Goal: Task Accomplishment & Management: Manage account settings

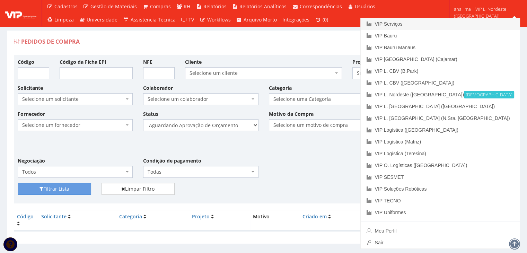
click at [478, 23] on link "VIP Serviços" at bounding box center [440, 24] width 159 height 12
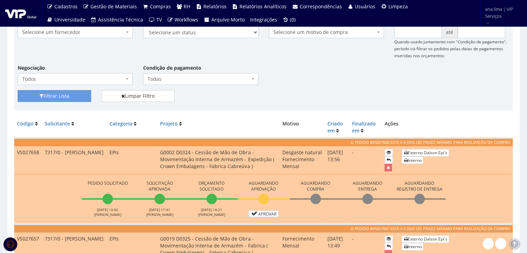
scroll to position [104, 0]
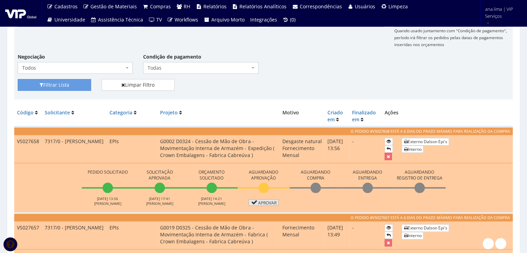
click at [268, 203] on link "Aprovar" at bounding box center [263, 202] width 30 height 7
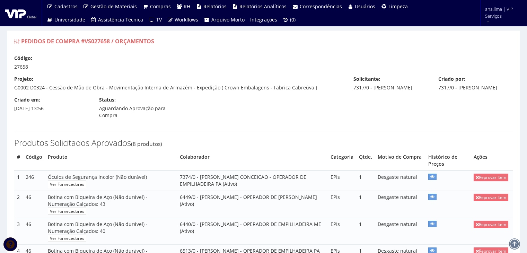
select select "0"
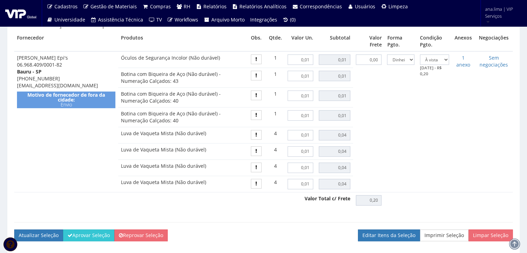
scroll to position [485, 0]
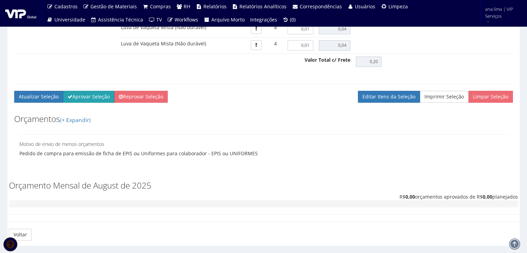
click at [99, 102] on button "Aprovar Seleção" at bounding box center [88, 97] width 51 height 12
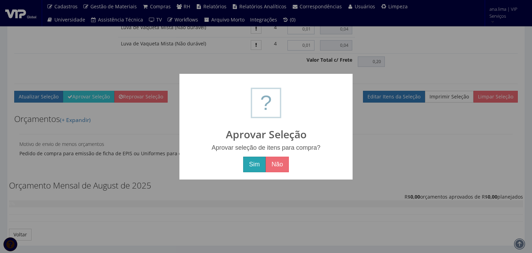
click at [254, 164] on button "Sim" at bounding box center [254, 165] width 23 height 16
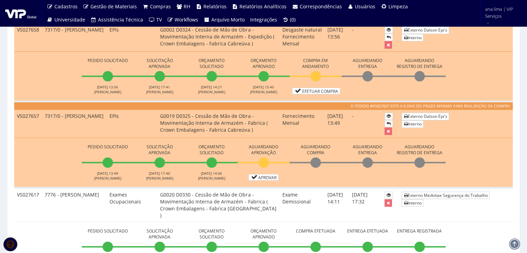
scroll to position [243, 0]
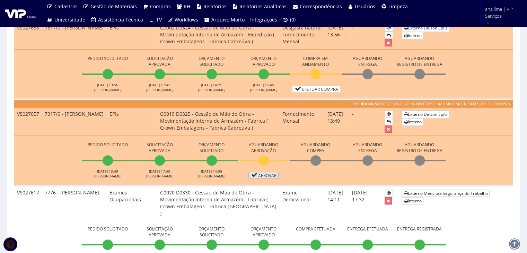
click at [263, 176] on link "Aprovar" at bounding box center [263, 175] width 30 height 7
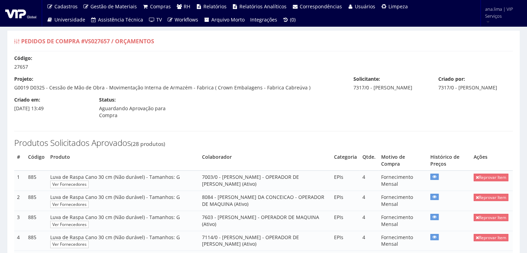
select select "60"
type input "1.201,00"
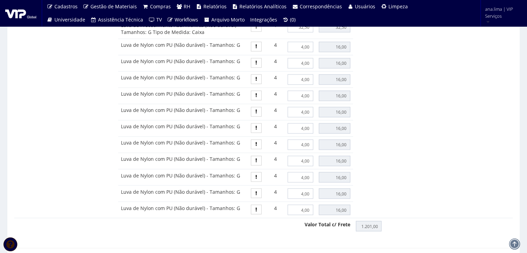
scroll to position [1324, 0]
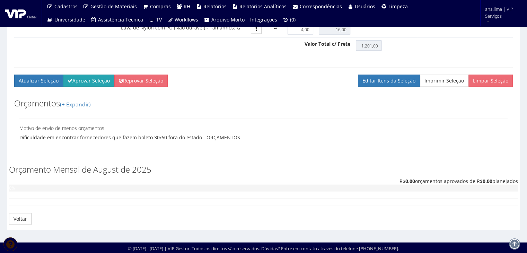
click at [73, 82] on button "Aprovar Seleção" at bounding box center [88, 81] width 51 height 12
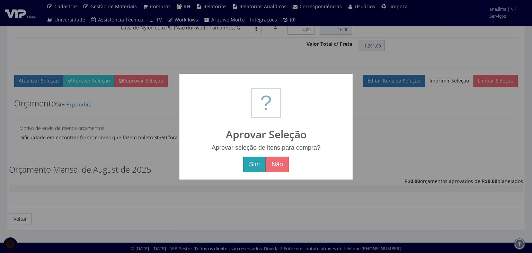
click at [262, 166] on button "Sim" at bounding box center [254, 165] width 23 height 16
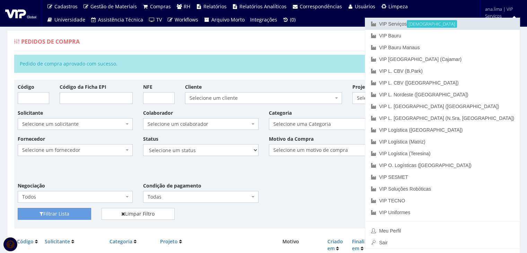
drag, startPoint x: 460, startPoint y: 26, endPoint x: 383, endPoint y: 62, distance: 85.6
click at [460, 26] on link "VIP Serviços Ativa" at bounding box center [442, 24] width 155 height 12
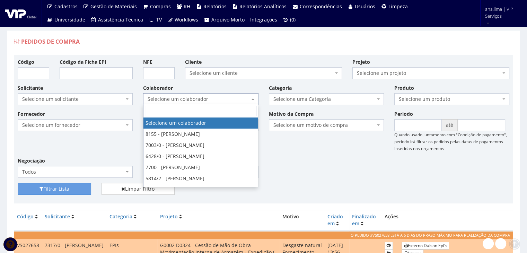
click at [218, 97] on span "Selecione um colaborador" at bounding box center [199, 99] width 102 height 7
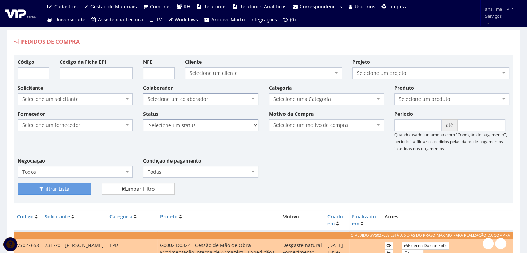
click at [218, 128] on select "Selecione um status Cancelado Aguardando Aprovação Diretoria Pedido Aprovado Ag…" at bounding box center [200, 125] width 115 height 12
select select "1"
click at [143, 119] on select "Selecione um status Cancelado Aguardando Aprovação Diretoria Pedido Aprovado Ag…" at bounding box center [200, 125] width 115 height 12
click at [53, 188] on button "Filtrar Lista" at bounding box center [54, 189] width 73 height 12
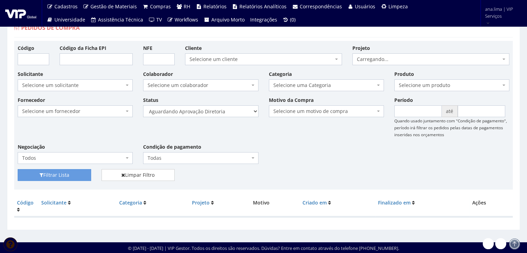
scroll to position [14, 0]
click at [221, 111] on select "Selecione um status Cancelado Aguardando Aprovação Diretoria Pedido Aprovado Ag…" at bounding box center [200, 111] width 115 height 12
select select "4"
click at [143, 105] on select "Selecione um status Cancelado Aguardando Aprovação Diretoria Pedido Aprovado Ag…" at bounding box center [200, 111] width 115 height 12
click at [81, 177] on button "Filtrar Lista" at bounding box center [54, 175] width 73 height 12
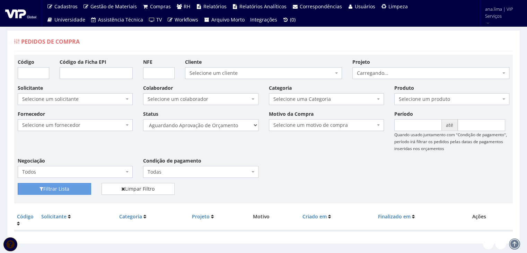
scroll to position [14, 0]
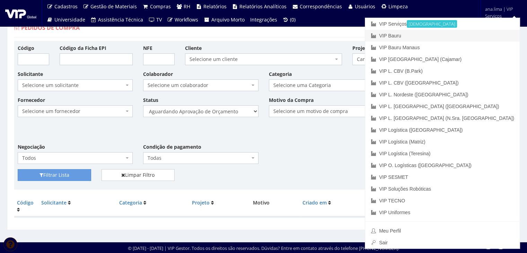
click at [475, 38] on link "VIP Bauru" at bounding box center [442, 36] width 155 height 12
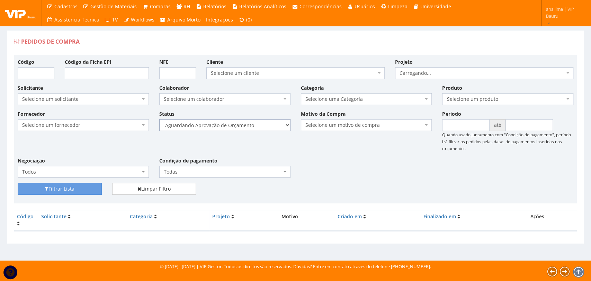
click at [250, 127] on select "Selecione um status Cancelado Aguardando Aprovação Diretoria Pedido Aprovado Ag…" at bounding box center [224, 125] width 131 height 12
select select "1"
click at [159, 119] on select "Selecione um status Cancelado Aguardando Aprovação Diretoria Pedido Aprovado Ag…" at bounding box center [224, 125] width 131 height 12
click at [94, 191] on button "Filtrar Lista" at bounding box center [60, 189] width 84 height 12
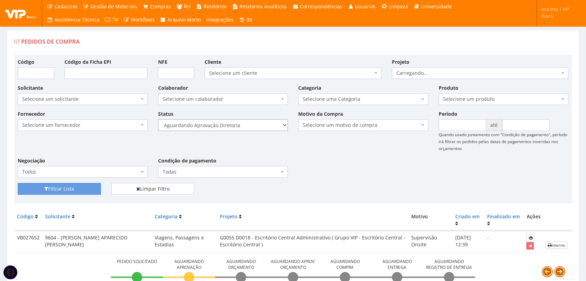
click at [242, 125] on select "Selecione um status Cancelado Aguardando Aprovação Diretoria Pedido Aprovado Ag…" at bounding box center [223, 125] width 130 height 12
select select "4"
click at [158, 119] on select "Selecione um status Cancelado Aguardando Aprovação Diretoria Pedido Aprovado Ag…" at bounding box center [223, 125] width 130 height 12
click at [92, 192] on button "Filtrar Lista" at bounding box center [59, 189] width 83 height 12
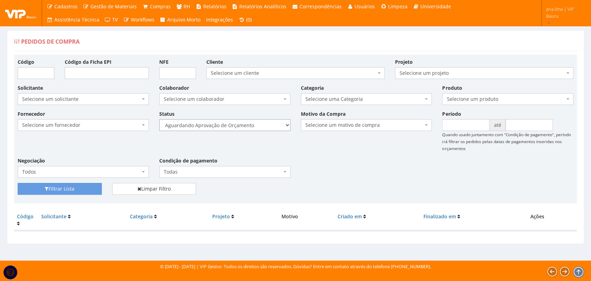
click at [230, 125] on select "Selecione um status Cancelado Aguardando Aprovação Diretoria Pedido Aprovado Ag…" at bounding box center [224, 125] width 131 height 12
select select "1"
click at [159, 119] on select "Selecione um status Cancelado Aguardando Aprovação Diretoria Pedido Aprovado Ag…" at bounding box center [224, 125] width 131 height 12
click at [83, 184] on button "Filtrar Lista" at bounding box center [60, 189] width 84 height 12
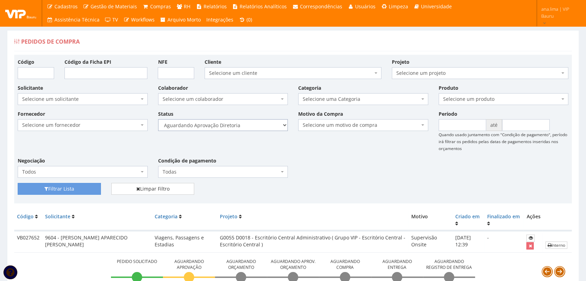
click at [237, 124] on select "Selecione um status Cancelado Aguardando Aprovação Diretoria Pedido Aprovado Ag…" at bounding box center [223, 125] width 130 height 12
select select "4"
click at [158, 119] on select "Selecione um status Cancelado Aguardando Aprovação Diretoria Pedido Aprovado Ag…" at bounding box center [223, 125] width 130 height 12
click at [87, 186] on button "Filtrar Lista" at bounding box center [59, 189] width 83 height 12
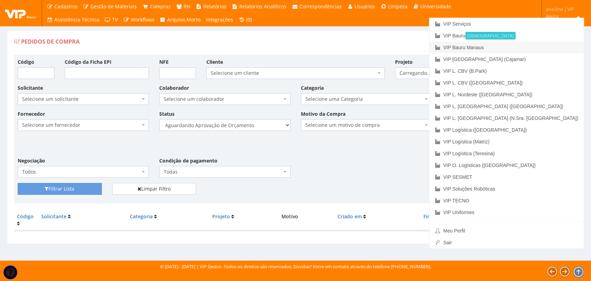
click at [543, 47] on link "VIP Bauru Manaus" at bounding box center [507, 48] width 155 height 12
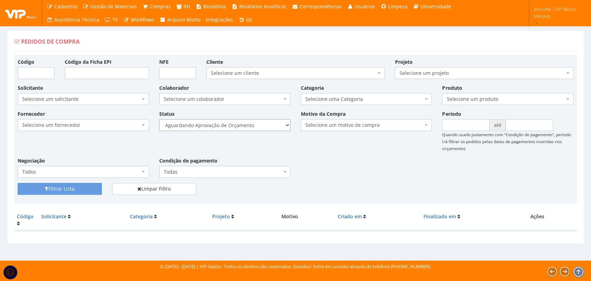
click at [238, 127] on select "Selecione um status Cancelado Aguardando Aprovação Diretoria Pedido Aprovado Ag…" at bounding box center [224, 125] width 131 height 12
select select "1"
click at [159, 119] on select "Selecione um status Cancelado Aguardando Aprovação Diretoria Pedido Aprovado Ag…" at bounding box center [224, 125] width 131 height 12
click at [88, 186] on button "Filtrar Lista" at bounding box center [60, 189] width 84 height 12
click at [232, 125] on select "Selecione um status Cancelado Aguardando Aprovação Diretoria Pedido Aprovado Ag…" at bounding box center [224, 125] width 131 height 12
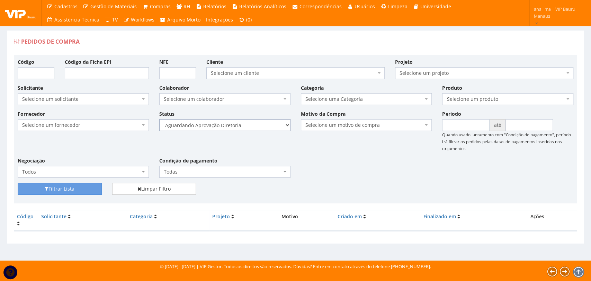
click at [159, 119] on select "Selecione um status Cancelado Aguardando Aprovação Diretoria Pedido Aprovado Ag…" at bounding box center [224, 125] width 131 height 12
click at [94, 186] on button "Filtrar Lista" at bounding box center [60, 189] width 84 height 12
drag, startPoint x: 0, startPoint y: 0, endPoint x: 236, endPoint y: 123, distance: 265.6
click at [236, 122] on select "Selecione um status Cancelado Aguardando Aprovação Diretoria Pedido Aprovado Ag…" at bounding box center [224, 125] width 131 height 12
select select "4"
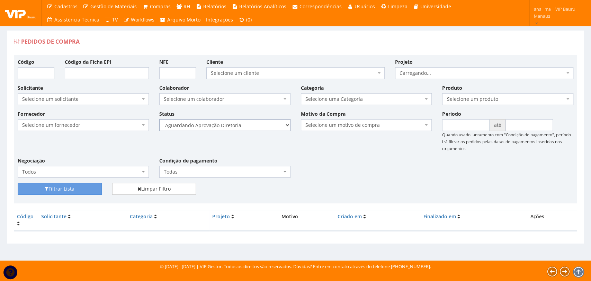
click at [159, 119] on select "Selecione um status Cancelado Aguardando Aprovação Diretoria Pedido Aprovado Ag…" at bounding box center [224, 125] width 131 height 12
click at [80, 190] on button "Filtrar Lista" at bounding box center [60, 189] width 84 height 12
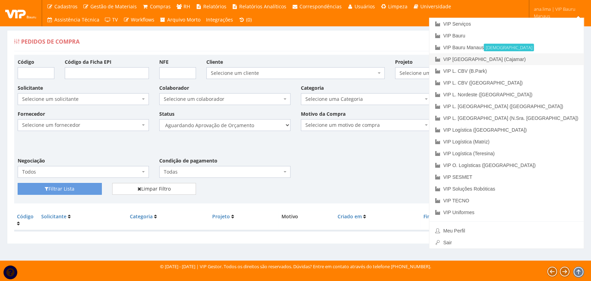
click at [548, 57] on link "VIP [GEOGRAPHIC_DATA] (Cajamar)" at bounding box center [507, 59] width 155 height 12
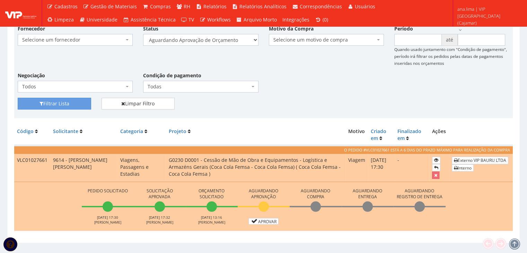
scroll to position [98, 0]
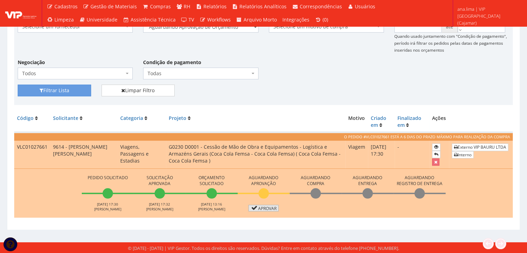
click at [266, 205] on link "Aprovar" at bounding box center [263, 208] width 30 height 7
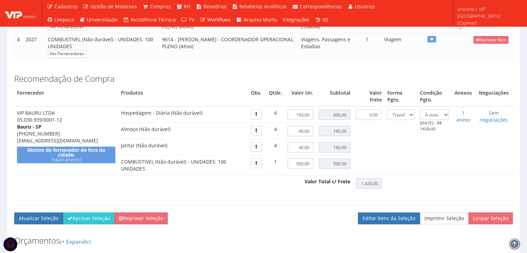
scroll to position [208, 0]
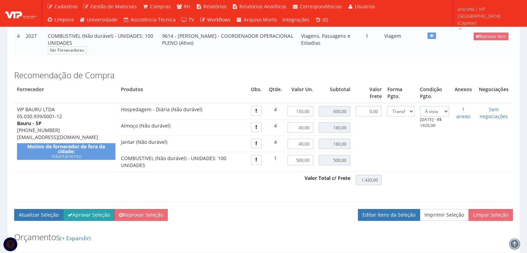
click at [80, 218] on button "Aprovar Seleção" at bounding box center [88, 215] width 51 height 12
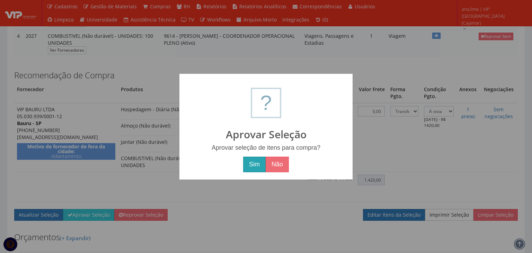
drag, startPoint x: 252, startPoint y: 166, endPoint x: 250, endPoint y: 170, distance: 4.2
click at [252, 168] on button "Sim" at bounding box center [254, 165] width 23 height 16
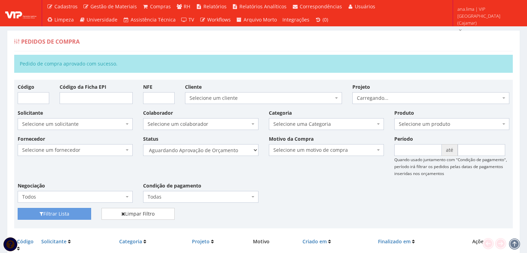
scroll to position [39, 0]
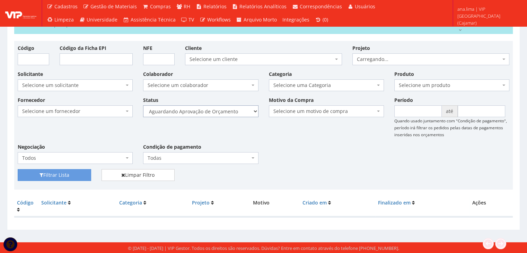
click at [232, 111] on select "Selecione um status Cancelado Aguardando Aprovação Diretoria Pedido Aprovado Ag…" at bounding box center [200, 111] width 115 height 12
select select "1"
click at [143, 105] on select "Selecione um status Cancelado Aguardando Aprovação Diretoria Pedido Aprovado Ag…" at bounding box center [200, 111] width 115 height 12
click at [81, 176] on button "Filtrar Lista" at bounding box center [54, 175] width 73 height 12
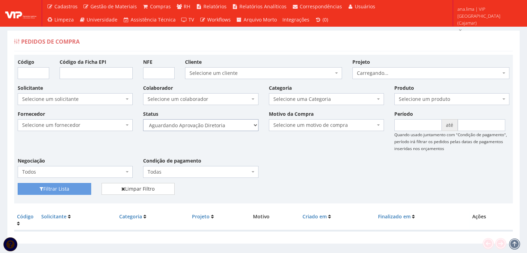
click at [223, 124] on select "Selecione um status Cancelado Aguardando Aprovação Diretoria Pedido Aprovado Ag…" at bounding box center [200, 125] width 115 height 12
select select "4"
click at [143, 119] on select "Selecione um status Cancelado Aguardando Aprovação Diretoria Pedido Aprovado Ag…" at bounding box center [200, 125] width 115 height 12
click at [87, 190] on button "Filtrar Lista" at bounding box center [54, 189] width 73 height 12
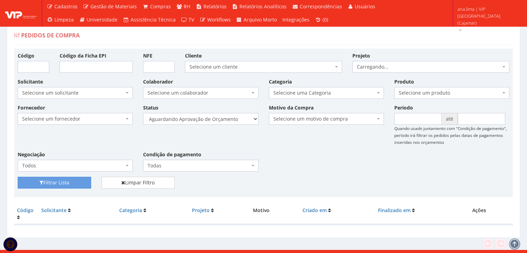
scroll to position [14, 0]
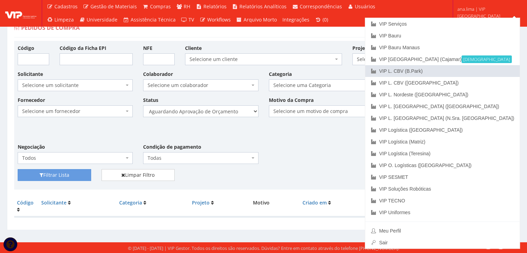
drag, startPoint x: 482, startPoint y: 71, endPoint x: 446, endPoint y: 81, distance: 38.0
click at [482, 71] on link "VIP L. CBV (B.Park)" at bounding box center [442, 71] width 155 height 12
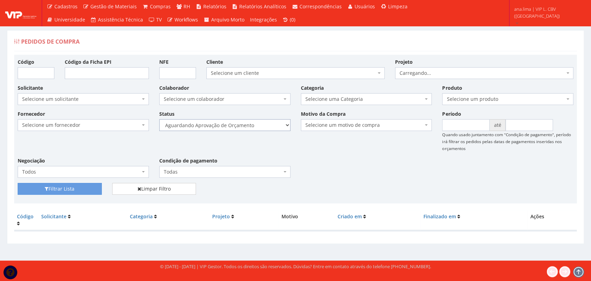
click at [249, 127] on select "Selecione um status Cancelado Aguardando Aprovação Diretoria Pedido Aprovado Ag…" at bounding box center [224, 125] width 131 height 12
select select "1"
click at [159, 119] on select "Selecione um status Cancelado Aguardando Aprovação Diretoria Pedido Aprovado Ag…" at bounding box center [224, 125] width 131 height 12
click at [86, 185] on button "Filtrar Lista" at bounding box center [60, 189] width 84 height 12
click at [238, 126] on select "Selecione um status Cancelado Aguardando Aprovação Diretoria Pedido Aprovado Ag…" at bounding box center [224, 125] width 131 height 12
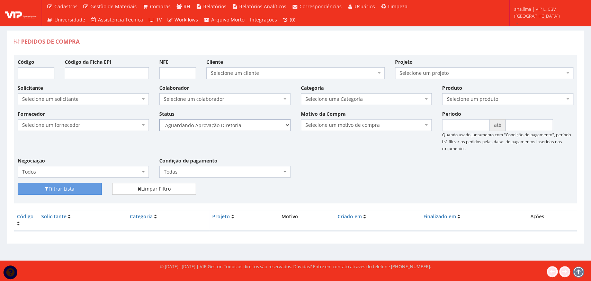
click at [243, 123] on select "Selecione um status Cancelado Aguardando Aprovação Diretoria Pedido Aprovado Ag…" at bounding box center [224, 125] width 131 height 12
select select "4"
click at [159, 119] on select "Selecione um status Cancelado Aguardando Aprovação Diretoria Pedido Aprovado Ag…" at bounding box center [224, 125] width 131 height 12
click at [85, 189] on button "Filtrar Lista" at bounding box center [60, 189] width 84 height 12
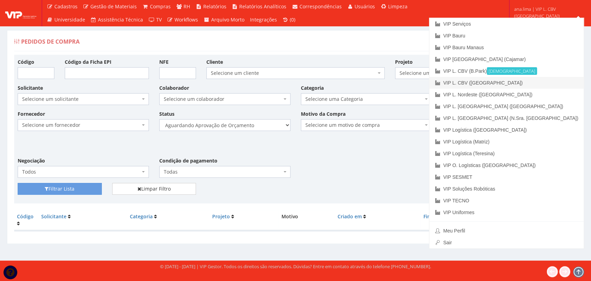
click at [550, 83] on link "VIP L. CBV ([GEOGRAPHIC_DATA])" at bounding box center [507, 83] width 155 height 12
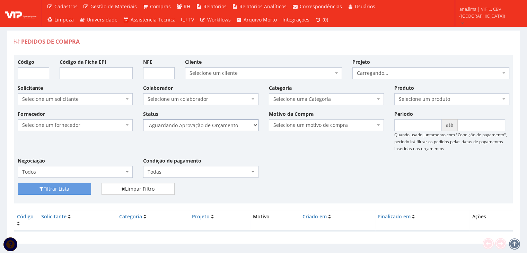
drag, startPoint x: 0, startPoint y: 0, endPoint x: 226, endPoint y: 130, distance: 261.1
click at [226, 128] on select "Selecione um status Cancelado Aguardando Aprovação Diretoria Pedido Aprovado Ag…" at bounding box center [200, 125] width 115 height 12
select select "1"
click at [143, 119] on select "Selecione um status Cancelado Aguardando Aprovação Diretoria Pedido Aprovado Ag…" at bounding box center [200, 125] width 115 height 12
click at [74, 187] on button "Filtrar Lista" at bounding box center [54, 189] width 73 height 12
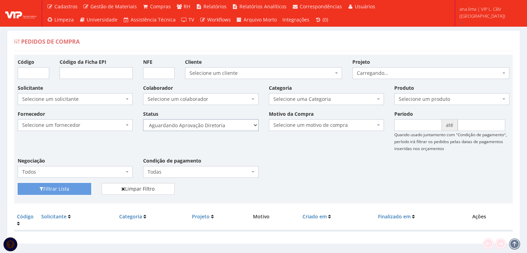
click at [213, 130] on select "Selecione um status Cancelado Aguardando Aprovação Diretoria Pedido Aprovado Ag…" at bounding box center [200, 125] width 115 height 12
select select "4"
click at [143, 119] on select "Selecione um status Cancelado Aguardando Aprovação Diretoria Pedido Aprovado Ag…" at bounding box center [200, 125] width 115 height 12
click at [70, 190] on button "Filtrar Lista" at bounding box center [54, 189] width 73 height 12
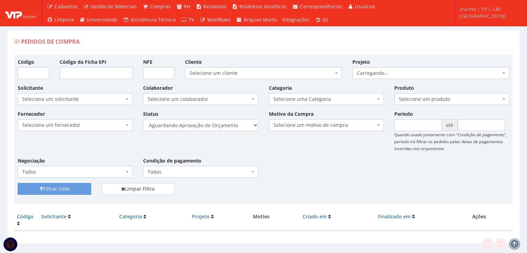
scroll to position [14, 0]
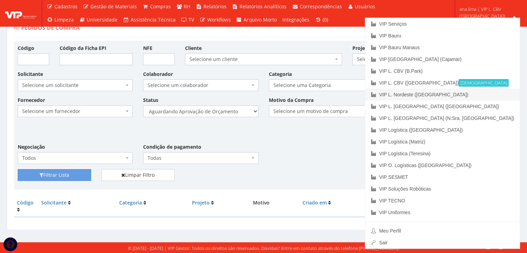
click at [495, 97] on link "VIP L. Nordeste ([GEOGRAPHIC_DATA])" at bounding box center [442, 95] width 155 height 12
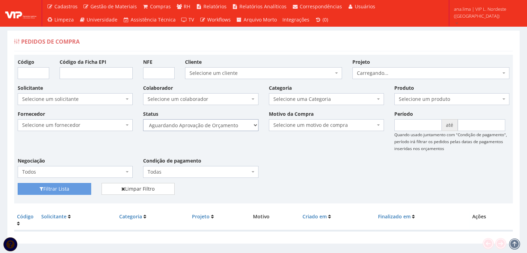
click at [220, 124] on select "Selecione um status Cancelado Aguardando Aprovação Diretoria Pedido Aprovado Ag…" at bounding box center [200, 125] width 115 height 12
select select "1"
click at [143, 119] on select "Selecione um status Cancelado Aguardando Aprovação Diretoria Pedido Aprovado Ag…" at bounding box center [200, 125] width 115 height 12
drag, startPoint x: 82, startPoint y: 188, endPoint x: 95, endPoint y: 180, distance: 14.7
click at [82, 188] on button "Filtrar Lista" at bounding box center [54, 189] width 73 height 12
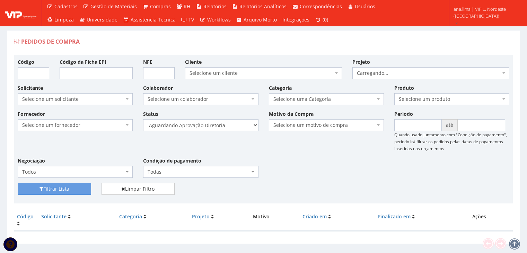
click at [228, 128] on select "Selecione um status Cancelado Aguardando Aprovação Diretoria Pedido Aprovado Ag…" at bounding box center [200, 125] width 115 height 12
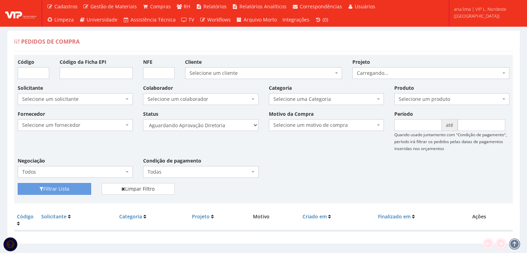
select select "4"
click at [143, 119] on select "Selecione um status Cancelado Aguardando Aprovação Diretoria Pedido Aprovado Ag…" at bounding box center [200, 125] width 115 height 12
click at [76, 188] on button "Filtrar Lista" at bounding box center [54, 189] width 73 height 12
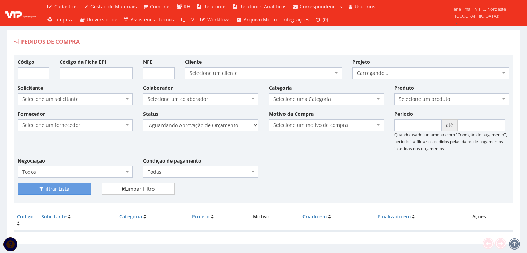
scroll to position [14, 0]
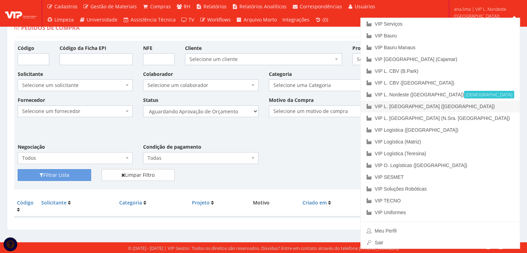
click at [498, 105] on link "VIP L. [GEOGRAPHIC_DATA] ([GEOGRAPHIC_DATA])" at bounding box center [440, 106] width 159 height 12
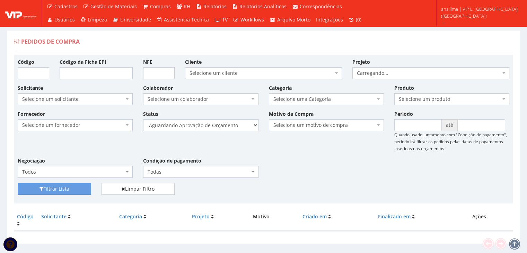
click at [231, 122] on select "Selecione um status Cancelado Aguardando Aprovação Diretoria Pedido Aprovado Ag…" at bounding box center [200, 125] width 115 height 12
select select "1"
click at [143, 119] on select "Selecione um status Cancelado Aguardando Aprovação Diretoria Pedido Aprovado Ag…" at bounding box center [200, 125] width 115 height 12
drag, startPoint x: 79, startPoint y: 189, endPoint x: 123, endPoint y: 169, distance: 47.7
click at [79, 189] on button "Filtrar Lista" at bounding box center [54, 189] width 73 height 12
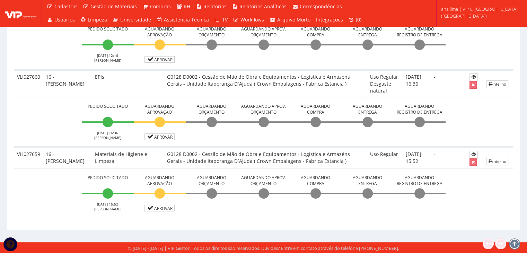
scroll to position [59, 0]
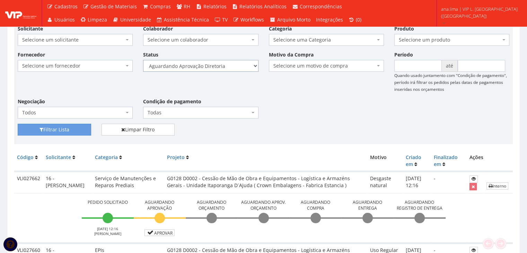
click at [233, 64] on select "Selecione um status Cancelado Aguardando Aprovação Diretoria Pedido Aprovado Ag…" at bounding box center [200, 66] width 115 height 12
select select "4"
click at [143, 60] on select "Selecione um status Cancelado Aguardando Aprovação Diretoria Pedido Aprovado Ag…" at bounding box center [200, 66] width 115 height 12
click at [72, 127] on button "Filtrar Lista" at bounding box center [54, 130] width 73 height 12
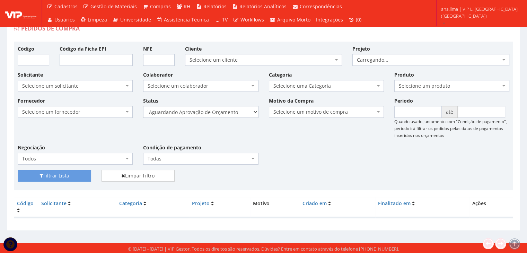
scroll to position [14, 0]
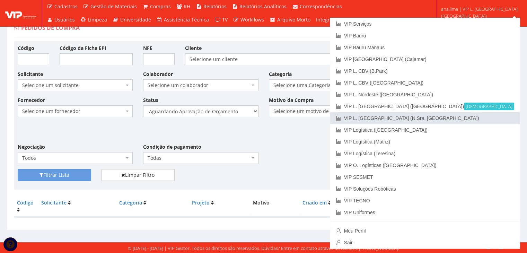
drag, startPoint x: 480, startPoint y: 117, endPoint x: 398, endPoint y: 122, distance: 81.6
click at [480, 117] on link "VIP L. [GEOGRAPHIC_DATA] (N.Sra. [GEOGRAPHIC_DATA])" at bounding box center [425, 118] width 190 height 12
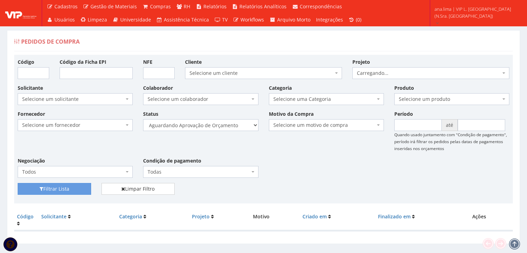
click at [237, 123] on select "Selecione um status Cancelado Aguardando Aprovação Diretoria Pedido Aprovado Ag…" at bounding box center [200, 125] width 115 height 12
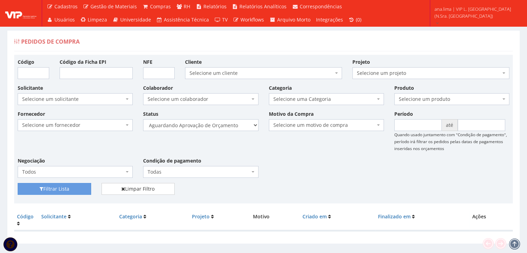
select select "1"
click at [143, 119] on select "Selecione um status Cancelado Aguardando Aprovação Diretoria Pedido Aprovado Ag…" at bounding box center [200, 125] width 115 height 12
click at [88, 189] on button "Filtrar Lista" at bounding box center [54, 189] width 73 height 12
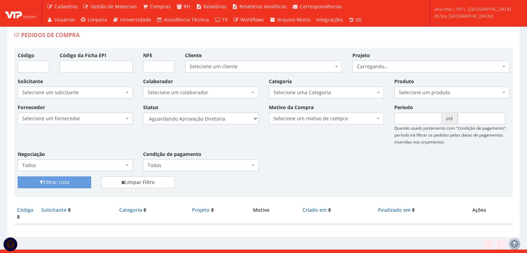
scroll to position [14, 0]
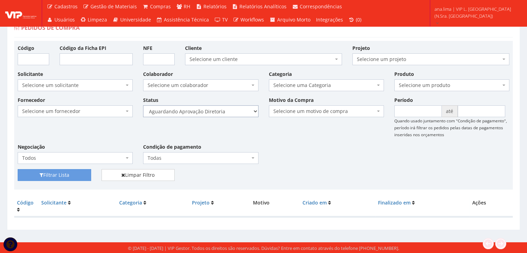
click at [225, 111] on select "Selecione um status Cancelado Aguardando Aprovação Diretoria Pedido Aprovado Ag…" at bounding box center [200, 111] width 115 height 12
drag, startPoint x: 230, startPoint y: 107, endPoint x: 231, endPoint y: 112, distance: 4.6
click at [230, 107] on select "Selecione um status Cancelado Aguardando Aprovação Diretoria Pedido Aprovado Ag…" at bounding box center [200, 111] width 115 height 12
select select "4"
click at [143, 105] on select "Selecione um status Cancelado Aguardando Aprovação Diretoria Pedido Aprovado Ag…" at bounding box center [200, 111] width 115 height 12
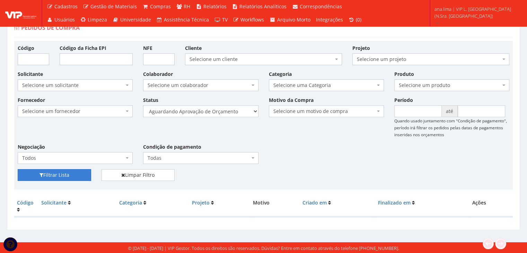
click at [54, 176] on button "Filtrar Lista" at bounding box center [54, 175] width 73 height 12
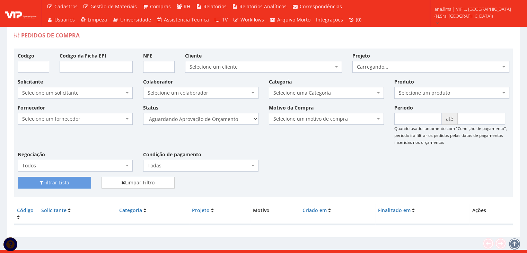
scroll to position [14, 0]
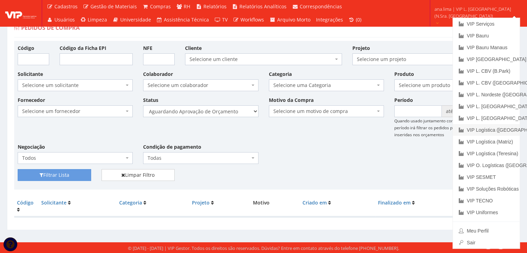
click at [496, 131] on link "VIP Logística ([GEOGRAPHIC_DATA])" at bounding box center [486, 130] width 67 height 12
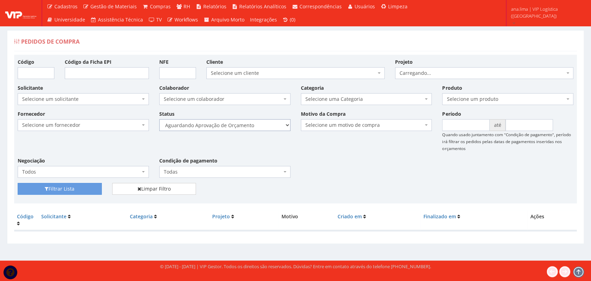
click at [271, 122] on select "Selecione um status Cancelado Aguardando Aprovação Diretoria Pedido Aprovado Ag…" at bounding box center [224, 125] width 131 height 12
click at [262, 126] on select "Selecione um status Cancelado Aguardando Aprovação Diretoria Pedido Aprovado Ag…" at bounding box center [224, 125] width 131 height 12
select select "1"
click at [159, 119] on select "Selecione um status Cancelado Aguardando Aprovação Diretoria Pedido Aprovado Ag…" at bounding box center [224, 125] width 131 height 12
click at [81, 186] on button "Filtrar Lista" at bounding box center [60, 189] width 84 height 12
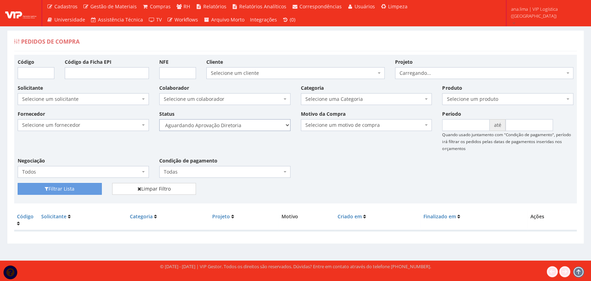
click at [238, 126] on select "Selecione um status Cancelado Aguardando Aprovação Diretoria Pedido Aprovado Ag…" at bounding box center [224, 125] width 131 height 12
select select "4"
click at [159, 119] on select "Selecione um status Cancelado Aguardando Aprovação Diretoria Pedido Aprovado Ag…" at bounding box center [224, 125] width 131 height 12
click at [98, 186] on button "Filtrar Lista" at bounding box center [60, 189] width 84 height 12
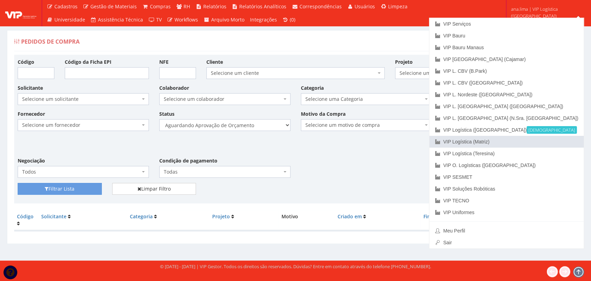
drag, startPoint x: 544, startPoint y: 141, endPoint x: 501, endPoint y: 144, distance: 43.4
click at [543, 142] on link "VIP Logística (Matriz)" at bounding box center [507, 142] width 155 height 12
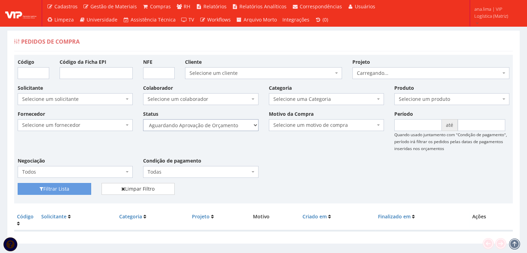
drag, startPoint x: 0, startPoint y: 0, endPoint x: 240, endPoint y: 129, distance: 272.7
click at [240, 129] on select "Selecione um status Cancelado Aguardando Aprovação Diretoria Pedido Aprovado Ag…" at bounding box center [200, 125] width 115 height 12
select select "1"
click at [143, 119] on select "Selecione um status Cancelado Aguardando Aprovação Diretoria Pedido Aprovado Ag…" at bounding box center [200, 125] width 115 height 12
click at [69, 192] on button "Filtrar Lista" at bounding box center [54, 189] width 73 height 12
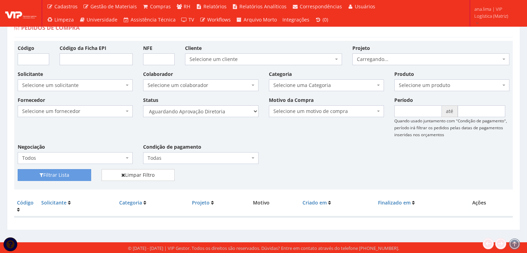
scroll to position [14, 0]
click at [224, 113] on select "Selecione um status Cancelado Aguardando Aprovação Diretoria Pedido Aprovado Ag…" at bounding box center [200, 111] width 115 height 12
select select "4"
click at [143, 105] on select "Selecione um status Cancelado Aguardando Aprovação Diretoria Pedido Aprovado Ag…" at bounding box center [200, 111] width 115 height 12
click at [77, 176] on button "Filtrar Lista" at bounding box center [54, 175] width 73 height 12
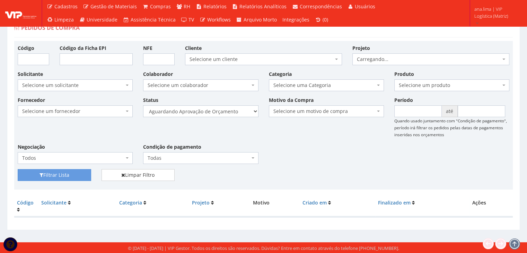
scroll to position [14, 0]
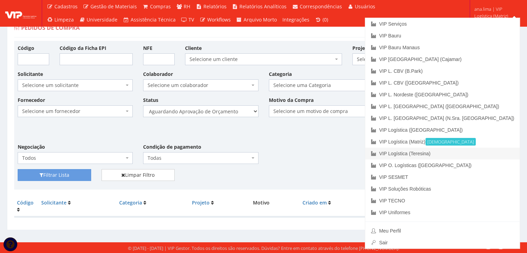
click at [495, 154] on link "VIP Logística (Teresina)" at bounding box center [442, 154] width 155 height 12
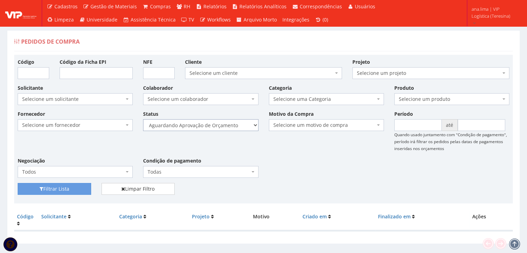
click at [235, 128] on select "Selecione um status Cancelado Aguardando Aprovação Diretoria Pedido Aprovado Ag…" at bounding box center [200, 125] width 115 height 12
select select "1"
click at [143, 119] on select "Selecione um status Cancelado Aguardando Aprovação Diretoria Pedido Aprovado Ag…" at bounding box center [200, 125] width 115 height 12
click at [70, 187] on button "Filtrar Lista" at bounding box center [54, 189] width 73 height 12
drag, startPoint x: 0, startPoint y: 0, endPoint x: 225, endPoint y: 130, distance: 260.0
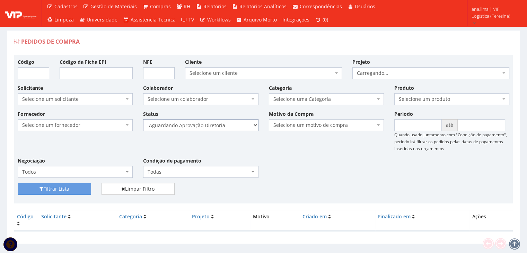
click at [225, 128] on select "Selecione um status Cancelado Aguardando Aprovação Diretoria Pedido Aprovado Ag…" at bounding box center [200, 125] width 115 height 12
select select "4"
click at [143, 119] on select "Selecione um status Cancelado Aguardando Aprovação Diretoria Pedido Aprovado Ag…" at bounding box center [200, 125] width 115 height 12
click at [64, 190] on button "Filtrar Lista" at bounding box center [54, 189] width 73 height 12
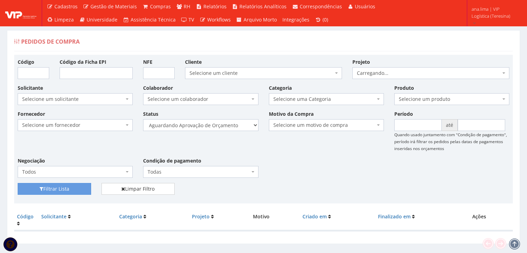
scroll to position [14, 0]
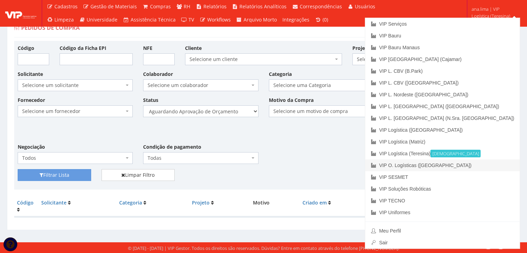
click at [498, 160] on link "VIP O. Logísticas ([GEOGRAPHIC_DATA])" at bounding box center [442, 165] width 155 height 12
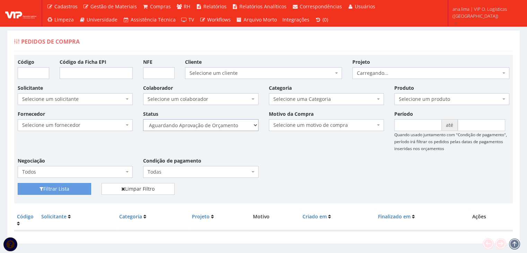
drag, startPoint x: 237, startPoint y: 126, endPoint x: 236, endPoint y: 130, distance: 3.6
click at [237, 126] on select "Selecione um status Cancelado Aguardando Aprovação Diretoria Pedido Aprovado Ag…" at bounding box center [200, 125] width 115 height 12
select select "1"
click at [143, 119] on select "Selecione um status Cancelado Aguardando Aprovação Diretoria Pedido Aprovado Ag…" at bounding box center [200, 125] width 115 height 12
click at [71, 191] on button "Filtrar Lista" at bounding box center [54, 189] width 73 height 12
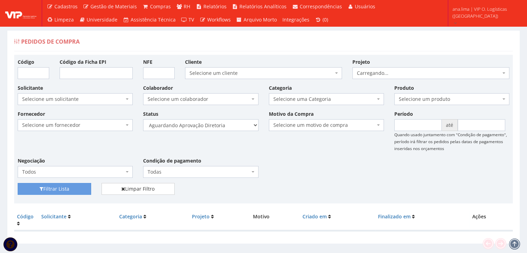
click at [220, 129] on select "Selecione um status Cancelado Aguardando Aprovação Diretoria Pedido Aprovado Ag…" at bounding box center [200, 125] width 115 height 12
select select "4"
click at [143, 119] on select "Selecione um status Cancelado Aguardando Aprovação Diretoria Pedido Aprovado Ag…" at bounding box center [200, 125] width 115 height 12
click at [75, 187] on button "Filtrar Lista" at bounding box center [54, 189] width 73 height 12
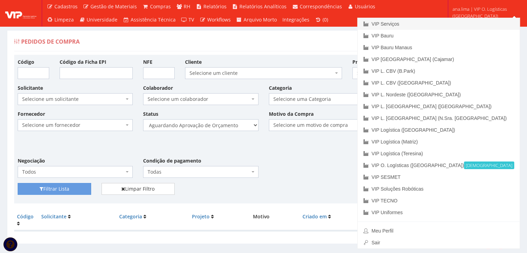
click at [468, 24] on link "VIP Serviços" at bounding box center [439, 24] width 162 height 12
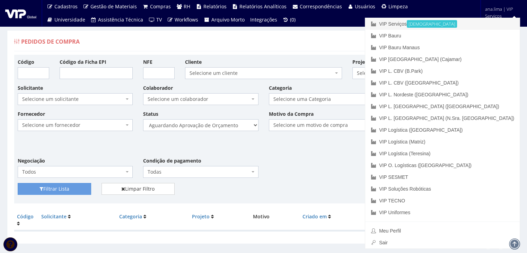
click at [472, 21] on link "VIP Serviços Ativa" at bounding box center [442, 24] width 155 height 12
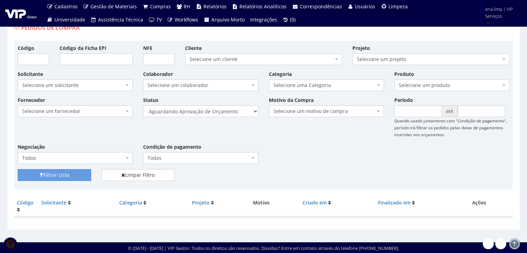
scroll to position [14, 0]
click at [220, 111] on select "Selecione um status Cancelado Aguardando Aprovação Diretoria Pedido Aprovado Ag…" at bounding box center [200, 111] width 115 height 12
select select "1"
click at [143, 105] on select "Selecione um status Cancelado Aguardando Aprovação Diretoria Pedido Aprovado Ag…" at bounding box center [200, 111] width 115 height 12
click at [64, 170] on button "Filtrar Lista" at bounding box center [54, 175] width 73 height 12
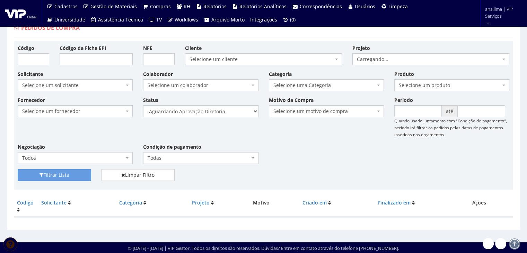
scroll to position [14, 0]
click at [237, 110] on select "Selecione um status Cancelado Aguardando Aprovação Diretoria Pedido Aprovado Ag…" at bounding box center [200, 111] width 115 height 12
select select "4"
click at [143, 105] on select "Selecione um status Cancelado Aguardando Aprovação Diretoria Pedido Aprovado Ag…" at bounding box center [200, 111] width 115 height 12
click at [77, 174] on button "Filtrar Lista" at bounding box center [54, 175] width 73 height 12
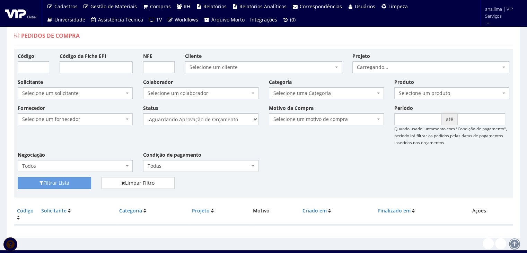
scroll to position [14, 0]
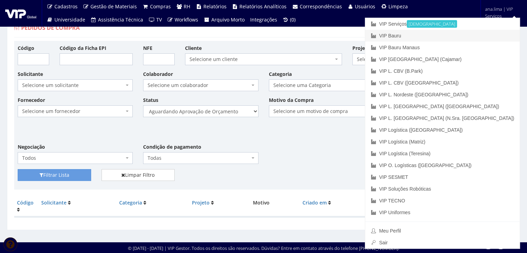
click at [471, 35] on link "VIP Bauru" at bounding box center [442, 36] width 155 height 12
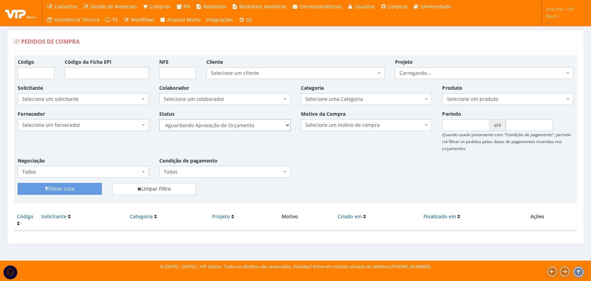
click at [251, 128] on select "Selecione um status Cancelado Aguardando Aprovação Diretoria Pedido Aprovado Ag…" at bounding box center [224, 125] width 131 height 12
select select "1"
click at [159, 119] on select "Selecione um status Cancelado Aguardando Aprovação Diretoria Pedido Aprovado Ag…" at bounding box center [224, 125] width 131 height 12
click at [88, 190] on button "Filtrar Lista" at bounding box center [60, 189] width 84 height 12
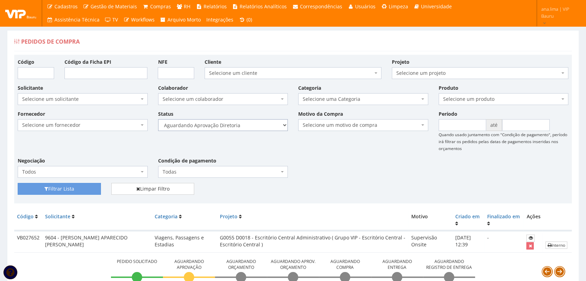
drag, startPoint x: 255, startPoint y: 122, endPoint x: 254, endPoint y: 125, distance: 3.5
click at [255, 122] on select "Selecione um status Cancelado Aguardando Aprovação Diretoria Pedido Aprovado Ag…" at bounding box center [223, 125] width 130 height 12
select select "4"
click at [158, 119] on select "Selecione um status Cancelado Aguardando Aprovação Diretoria Pedido Aprovado Ag…" at bounding box center [223, 125] width 130 height 12
click at [82, 189] on button "Filtrar Lista" at bounding box center [59, 189] width 83 height 12
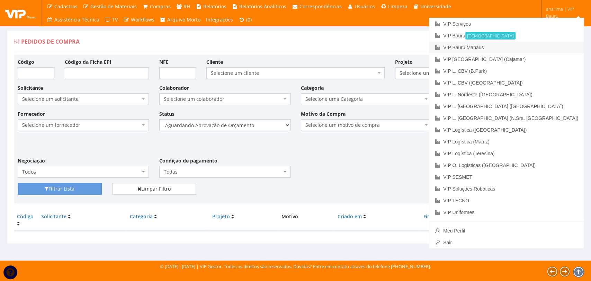
click at [547, 46] on link "VIP Bauru Manaus" at bounding box center [507, 48] width 155 height 12
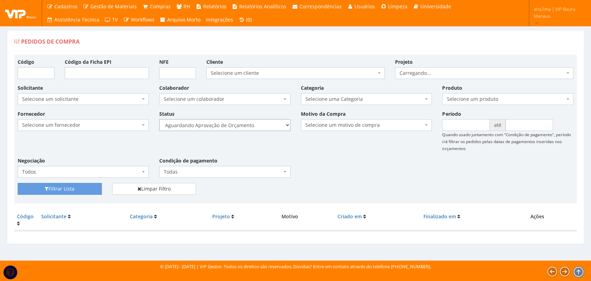
click at [255, 124] on select "Selecione um status Cancelado Aguardando Aprovação Diretoria Pedido Aprovado Ag…" at bounding box center [224, 125] width 131 height 12
select select "1"
click at [159, 119] on select "Selecione um status Cancelado Aguardando Aprovação Diretoria Pedido Aprovado Ag…" at bounding box center [224, 125] width 131 height 12
click at [81, 194] on button "Filtrar Lista" at bounding box center [60, 189] width 84 height 12
click at [252, 126] on select "Selecione um status Cancelado Aguardando Aprovação Diretoria Pedido Aprovado Ag…" at bounding box center [224, 125] width 131 height 12
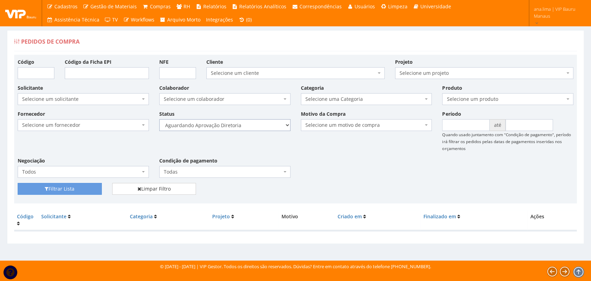
select select "4"
click at [159, 119] on select "Selecione um status Cancelado Aguardando Aprovação Diretoria Pedido Aprovado Ag…" at bounding box center [224, 125] width 131 height 12
drag, startPoint x: 96, startPoint y: 187, endPoint x: 225, endPoint y: 169, distance: 130.1
click at [96, 187] on button "Filtrar Lista" at bounding box center [60, 189] width 84 height 12
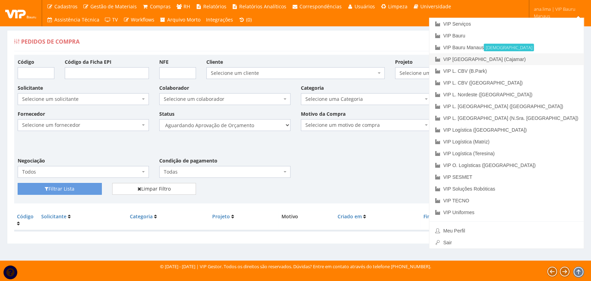
click at [541, 62] on link "VIP [GEOGRAPHIC_DATA] (Cajamar)" at bounding box center [507, 59] width 155 height 12
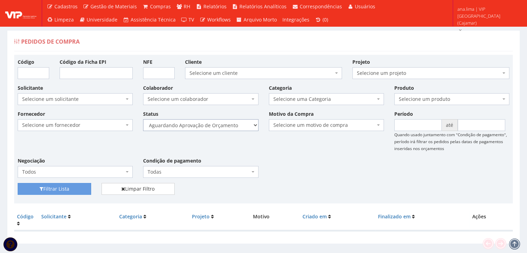
click at [217, 127] on select "Selecione um status Cancelado Aguardando Aprovação Diretoria Pedido Aprovado Ag…" at bounding box center [200, 125] width 115 height 12
select select "1"
click at [143, 119] on select "Selecione um status Cancelado Aguardando Aprovação Diretoria Pedido Aprovado Ag…" at bounding box center [200, 125] width 115 height 12
click at [75, 190] on button "Filtrar Lista" at bounding box center [54, 189] width 73 height 12
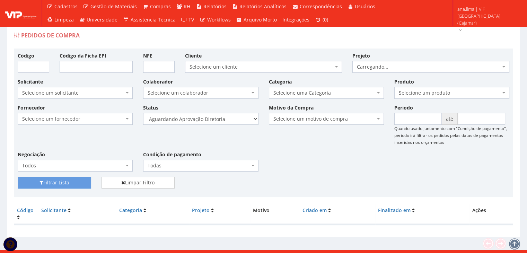
scroll to position [14, 0]
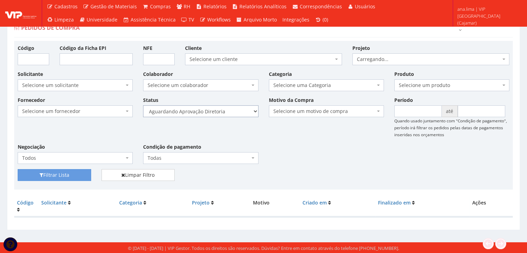
click at [218, 108] on select "Selecione um status Cancelado Aguardando Aprovação Diretoria Pedido Aprovado Ag…" at bounding box center [200, 111] width 115 height 12
click at [143, 105] on select "Selecione um status Cancelado Aguardando Aprovação Diretoria Pedido Aprovado Ag…" at bounding box center [200, 111] width 115 height 12
click at [76, 181] on div "Filtrar Lista Limpar Filtro" at bounding box center [263, 177] width 502 height 17
click at [235, 108] on select "Selecione um status Cancelado Aguardando Aprovação Diretoria Pedido Aprovado Ag…" at bounding box center [200, 111] width 115 height 12
select select "1"
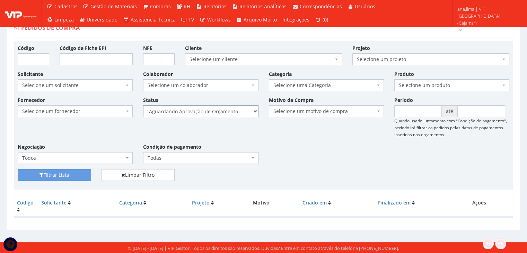
click at [143, 105] on select "Selecione um status Cancelado Aguardando Aprovação Diretoria Pedido Aprovado Ag…" at bounding box center [200, 111] width 115 height 12
drag, startPoint x: 63, startPoint y: 172, endPoint x: 127, endPoint y: 149, distance: 67.5
click at [63, 173] on button "Filtrar Lista" at bounding box center [54, 175] width 73 height 12
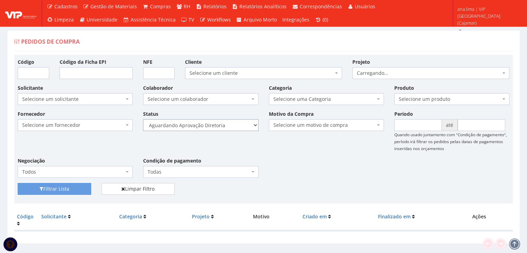
drag, startPoint x: 221, startPoint y: 121, endPoint x: 220, endPoint y: 125, distance: 3.6
click at [221, 121] on select "Selecione um status Cancelado Aguardando Aprovação Diretoria Pedido Aprovado Ag…" at bounding box center [200, 125] width 115 height 12
select select "4"
click at [143, 119] on select "Selecione um status Cancelado Aguardando Aprovação Diretoria Pedido Aprovado Ag…" at bounding box center [200, 125] width 115 height 12
click at [76, 192] on button "Filtrar Lista" at bounding box center [54, 189] width 73 height 12
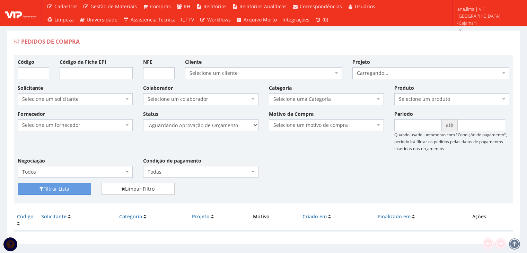
scroll to position [14, 0]
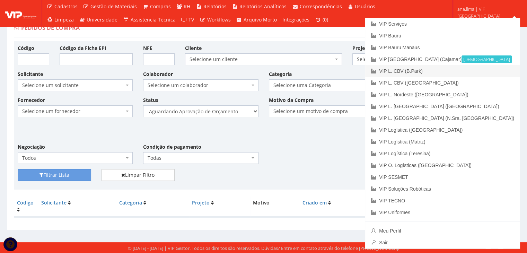
click at [485, 72] on link "VIP L. CBV (B.Park)" at bounding box center [442, 71] width 155 height 12
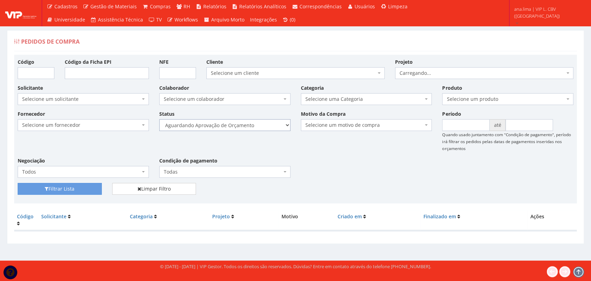
click at [270, 129] on select "Selecione um status Cancelado Aguardando Aprovação Diretoria Pedido Aprovado Ag…" at bounding box center [224, 125] width 131 height 12
select select "1"
click at [159, 119] on select "Selecione um status Cancelado Aguardando Aprovação Diretoria Pedido Aprovado Ag…" at bounding box center [224, 125] width 131 height 12
click at [83, 184] on button "Filtrar Lista" at bounding box center [60, 189] width 84 height 12
click at [257, 125] on select "Selecione um status Cancelado Aguardando Aprovação Diretoria Pedido Aprovado Ag…" at bounding box center [224, 125] width 131 height 12
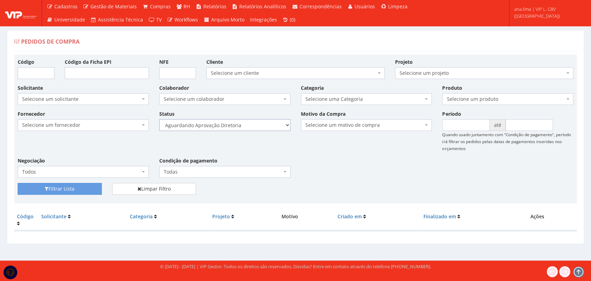
select select "4"
click at [159, 119] on select "Selecione um status Cancelado Aguardando Aprovação Diretoria Pedido Aprovado Ag…" at bounding box center [224, 125] width 131 height 12
click at [77, 185] on button "Filtrar Lista" at bounding box center [60, 189] width 84 height 12
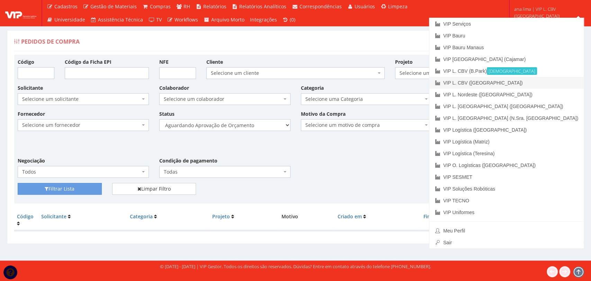
click at [537, 85] on link "VIP L. CBV ([GEOGRAPHIC_DATA])" at bounding box center [507, 83] width 155 height 12
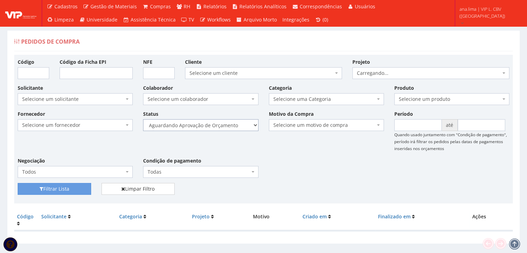
click at [235, 124] on select "Selecione um status Cancelado Aguardando Aprovação Diretoria Pedido Aprovado Ag…" at bounding box center [200, 125] width 115 height 12
select select "1"
click at [143, 119] on select "Selecione um status Cancelado Aguardando Aprovação Diretoria Pedido Aprovado Ag…" at bounding box center [200, 125] width 115 height 12
click at [73, 189] on button "Filtrar Lista" at bounding box center [54, 189] width 73 height 12
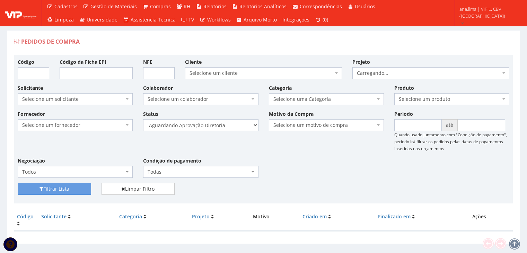
scroll to position [14, 0]
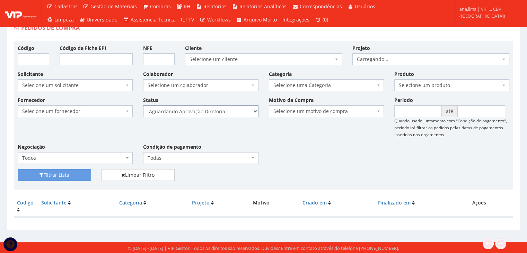
click at [245, 112] on select "Selecione um status Cancelado Aguardando Aprovação Diretoria Pedido Aprovado Ag…" at bounding box center [200, 111] width 115 height 12
select select "4"
click at [143, 105] on select "Selecione um status Cancelado Aguardando Aprovação Diretoria Pedido Aprovado Ag…" at bounding box center [200, 111] width 115 height 12
click at [73, 175] on button "Filtrar Lista" at bounding box center [54, 175] width 73 height 12
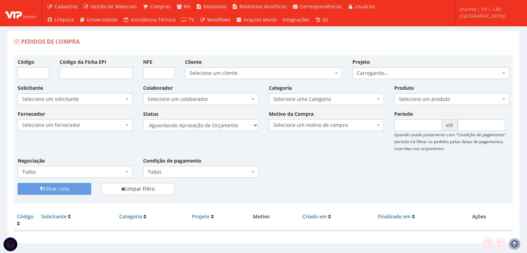
scroll to position [14, 0]
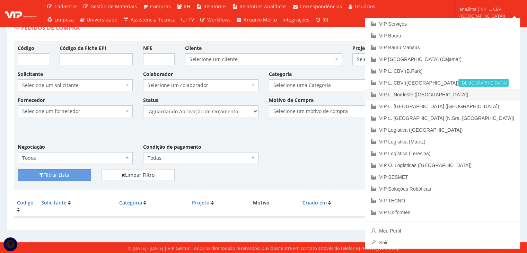
click at [477, 91] on link "VIP L. Nordeste ([GEOGRAPHIC_DATA])" at bounding box center [442, 95] width 155 height 12
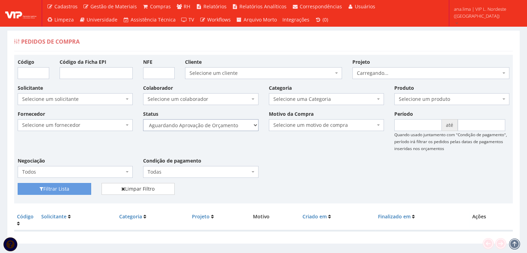
click at [221, 128] on select "Selecione um status Cancelado Aguardando Aprovação Diretoria Pedido Aprovado Ag…" at bounding box center [200, 125] width 115 height 12
select select "1"
click at [143, 119] on select "Selecione um status Cancelado Aguardando Aprovação Diretoria Pedido Aprovado Ag…" at bounding box center [200, 125] width 115 height 12
click at [70, 188] on button "Filtrar Lista" at bounding box center [54, 189] width 73 height 12
click at [212, 126] on select "Selecione um status Cancelado Aguardando Aprovação Diretoria Pedido Aprovado Ag…" at bounding box center [200, 125] width 115 height 12
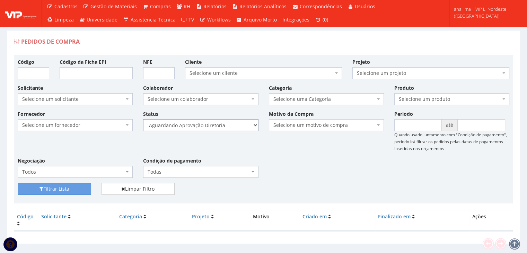
select select "4"
click at [143, 119] on select "Selecione um status Cancelado Aguardando Aprovação Diretoria Pedido Aprovado Ag…" at bounding box center [200, 125] width 115 height 12
click at [82, 184] on button "Filtrar Lista" at bounding box center [54, 189] width 73 height 12
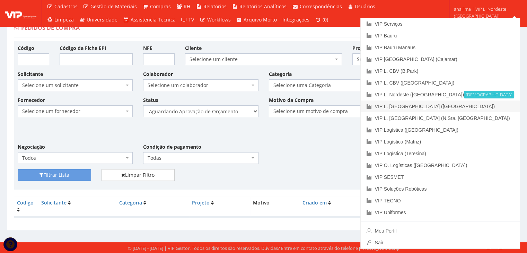
click at [476, 104] on link "VIP L. [GEOGRAPHIC_DATA] ([GEOGRAPHIC_DATA])" at bounding box center [440, 106] width 159 height 12
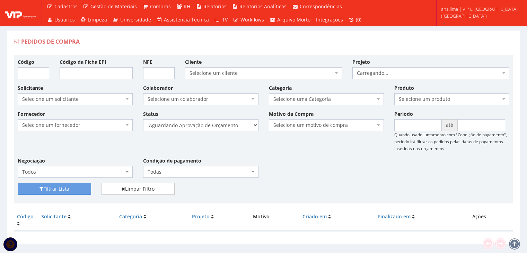
click at [225, 122] on select "Selecione um status Cancelado Aguardando Aprovação Diretoria Pedido Aprovado Ag…" at bounding box center [200, 125] width 115 height 12
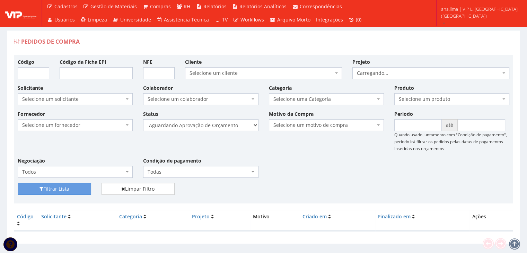
select select "1"
click at [143, 119] on select "Selecione um status Cancelado Aguardando Aprovação Diretoria Pedido Aprovado Ag…" at bounding box center [200, 125] width 115 height 12
click at [75, 192] on button "Filtrar Lista" at bounding box center [54, 189] width 73 height 12
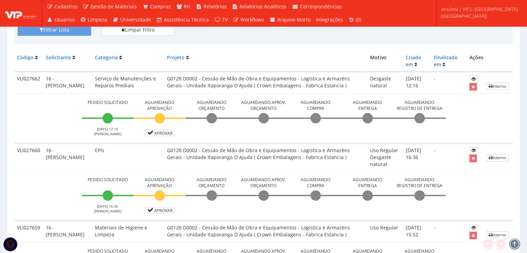
scroll to position [25, 0]
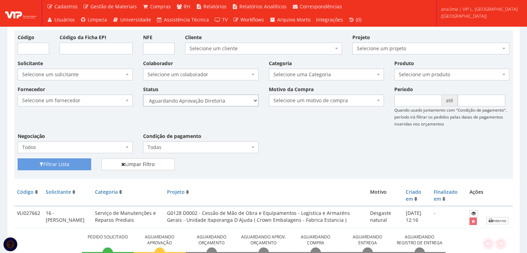
click at [241, 102] on select "Selecione um status Cancelado Aguardando Aprovação Diretoria Pedido Aprovado Ag…" at bounding box center [200, 101] width 115 height 12
select select "4"
click at [143, 95] on select "Selecione um status Cancelado Aguardando Aprovação Diretoria Pedido Aprovado Ag…" at bounding box center [200, 101] width 115 height 12
drag, startPoint x: 71, startPoint y: 159, endPoint x: 70, endPoint y: 92, distance: 67.2
click at [71, 159] on button "Filtrar Lista" at bounding box center [54, 164] width 73 height 12
